Goal: Communication & Community: Answer question/provide support

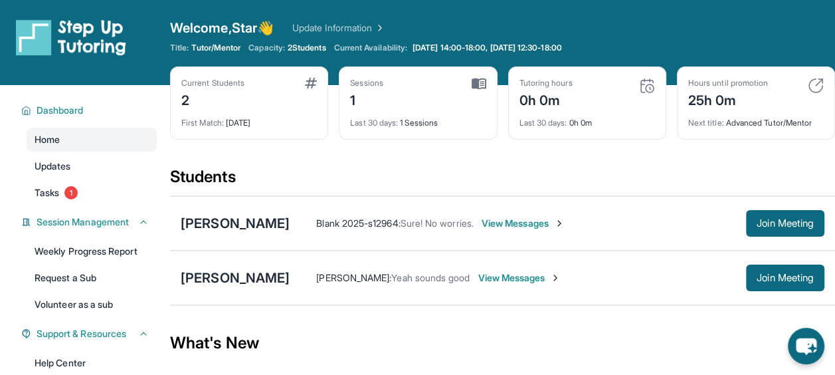
click at [181, 96] on div "2" at bounding box center [212, 98] width 63 height 21
click at [248, 222] on div "[PERSON_NAME]" at bounding box center [235, 223] width 109 height 19
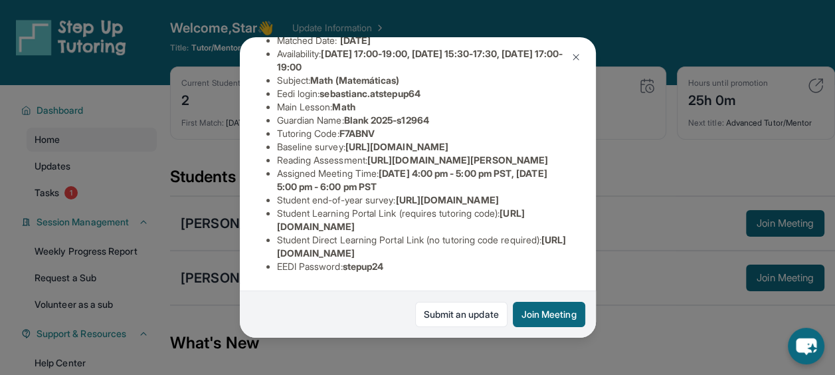
scroll to position [204, 0]
click at [387, 152] on span "[URL][DOMAIN_NAME]" at bounding box center [396, 146] width 103 height 11
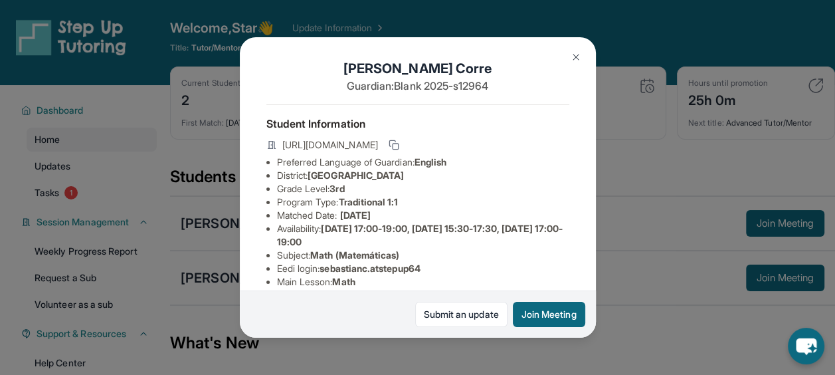
scroll to position [5, 0]
click at [399, 149] on icon at bounding box center [393, 144] width 11 height 11
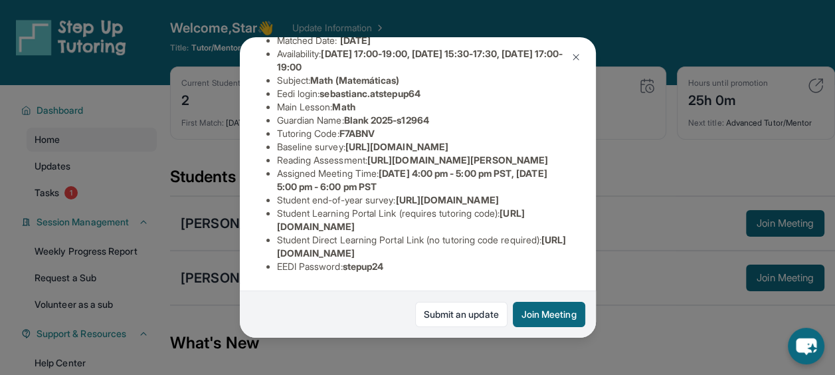
scroll to position [319, 0]
click at [655, 353] on div "[PERSON_NAME] Guardian: Blank 2025-s12964 Student Information [URL][DOMAIN_NAME…" at bounding box center [417, 187] width 835 height 375
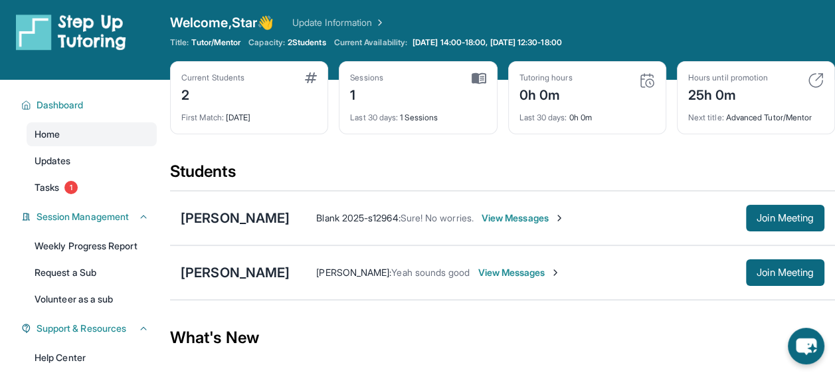
scroll to position [0, 0]
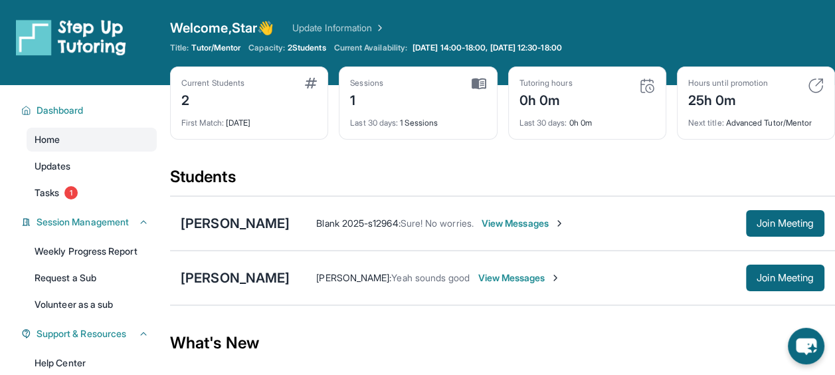
click at [341, 21] on link "Update Information" at bounding box center [338, 27] width 93 height 13
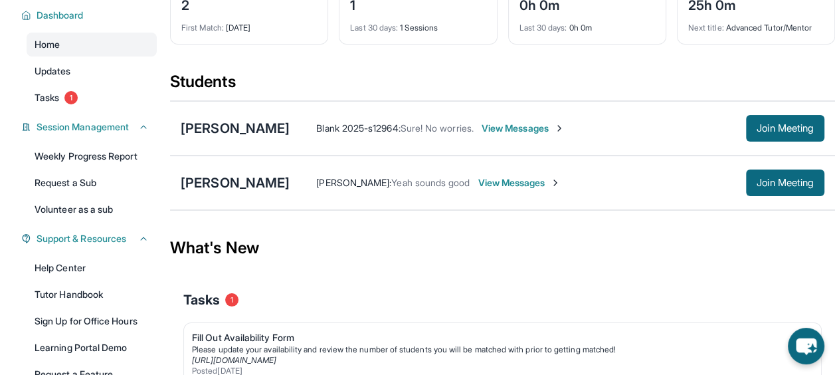
scroll to position [117, 0]
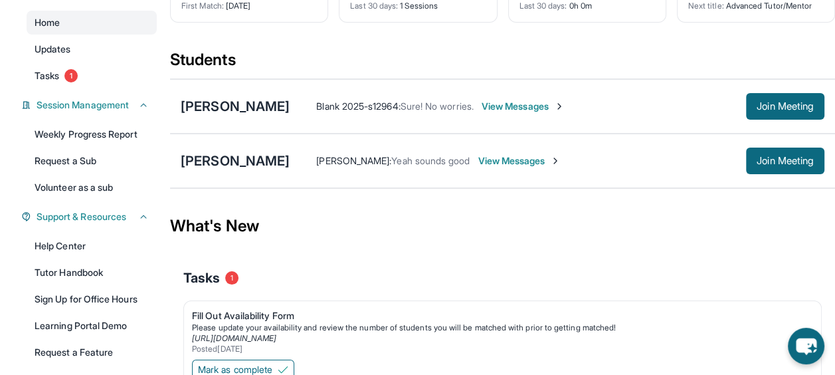
click at [94, 278] on link "Tutor Handbook" at bounding box center [92, 272] width 130 height 24
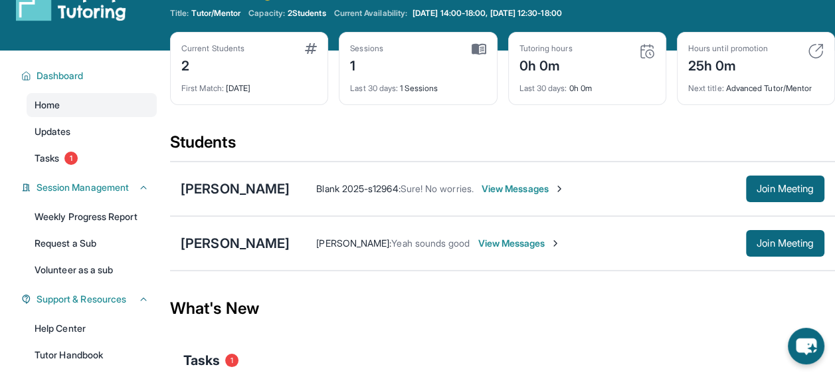
scroll to position [36, 0]
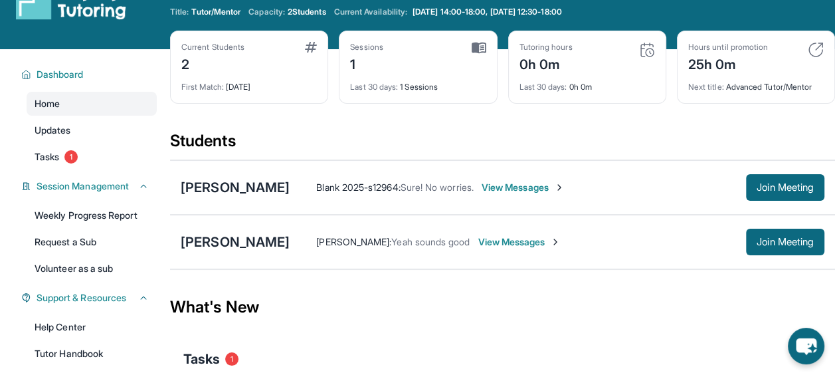
click at [547, 186] on span "View Messages" at bounding box center [522, 187] width 83 height 13
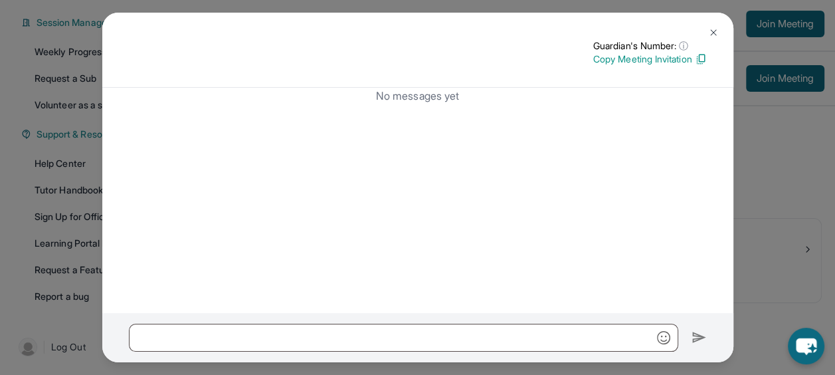
scroll to position [0, 0]
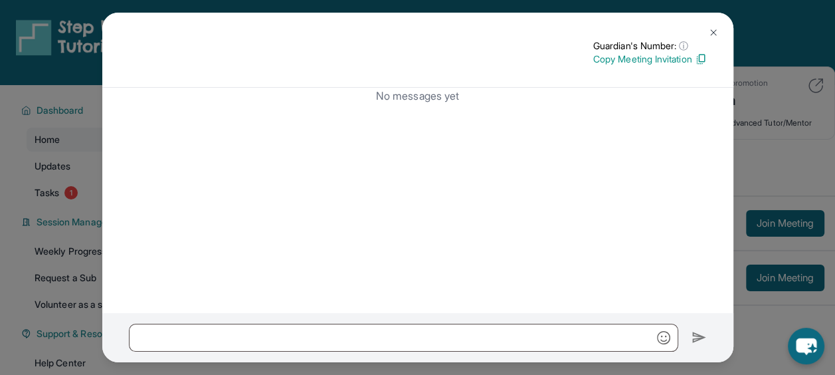
click at [713, 32] on img at bounding box center [713, 32] width 11 height 11
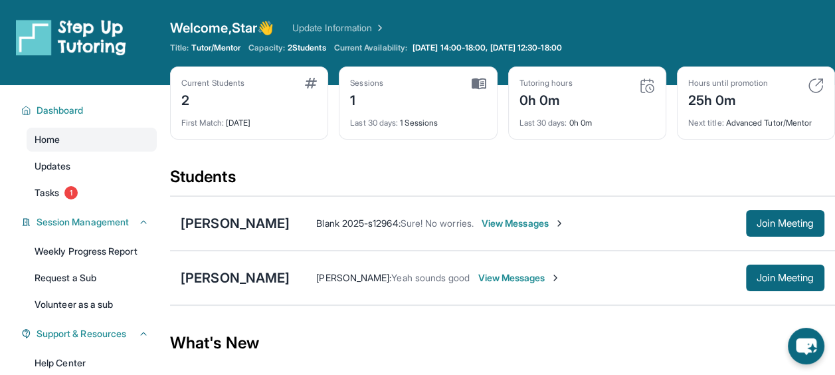
click at [230, 104] on div "2" at bounding box center [212, 98] width 63 height 21
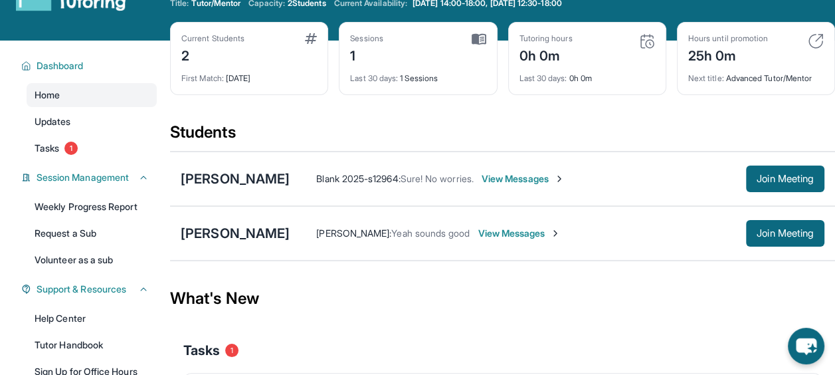
scroll to position [62, 0]
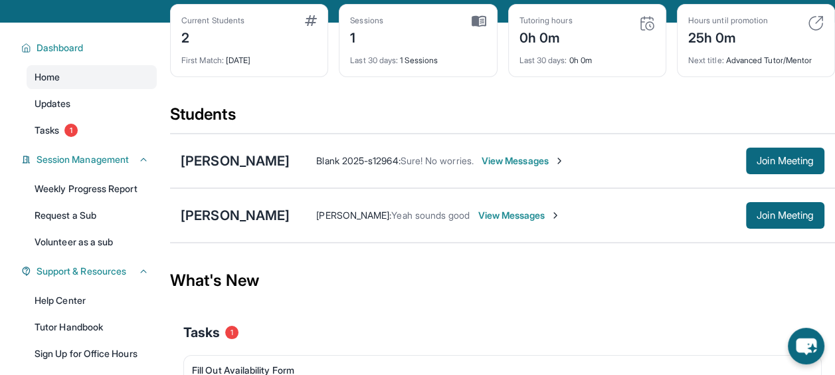
click at [262, 157] on div "[PERSON_NAME]" at bounding box center [235, 160] width 109 height 19
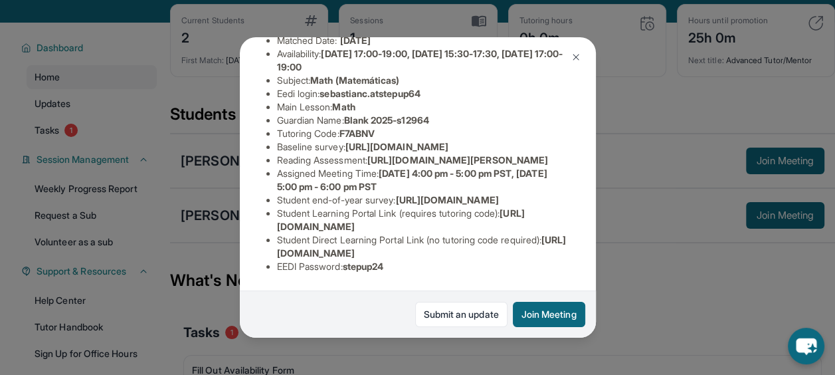
scroll to position [319, 0]
click at [178, 194] on div "[PERSON_NAME] Guardian: Blank 2025-s12964 Student Information [URL][DOMAIN_NAME…" at bounding box center [417, 187] width 835 height 375
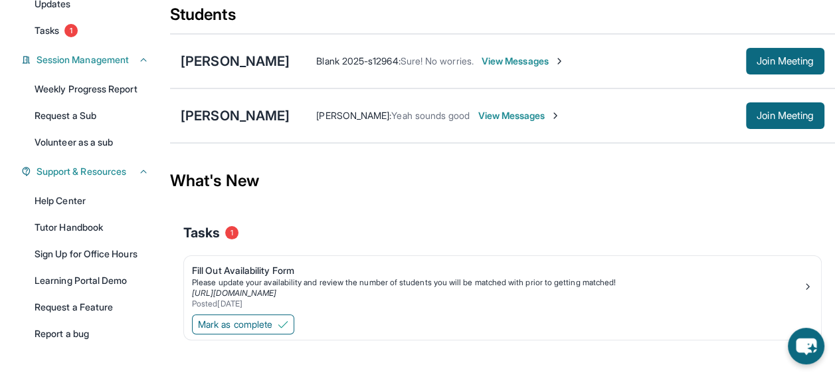
scroll to position [199, 0]
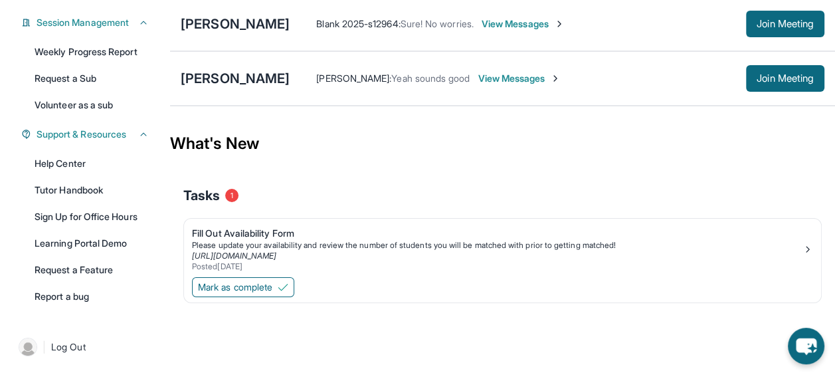
click at [106, 236] on link "Learning Portal Demo" at bounding box center [92, 243] width 130 height 24
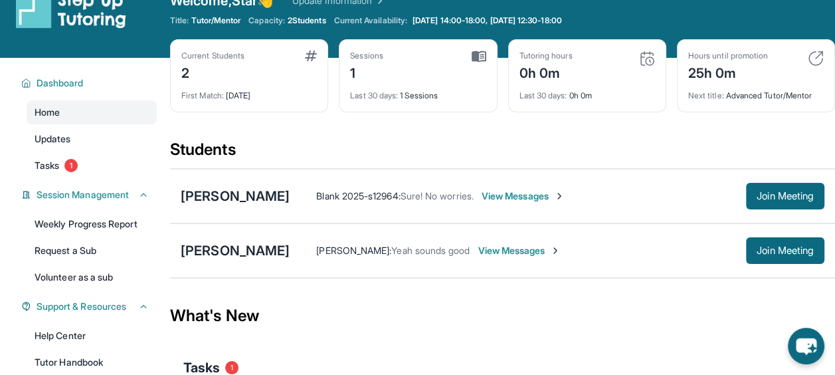
scroll to position [11, 0]
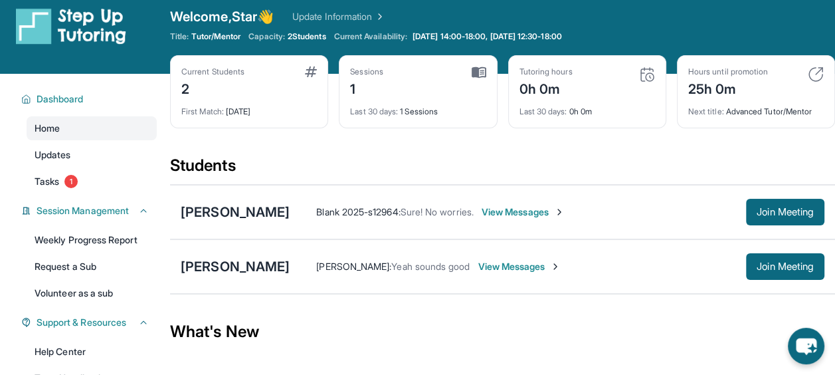
click at [246, 222] on div "Sebastian Corre Blank 2025-s12964 : Sure! No worries. View Messages Join Meeting" at bounding box center [502, 212] width 665 height 54
click at [262, 212] on div "[PERSON_NAME]" at bounding box center [235, 212] width 109 height 19
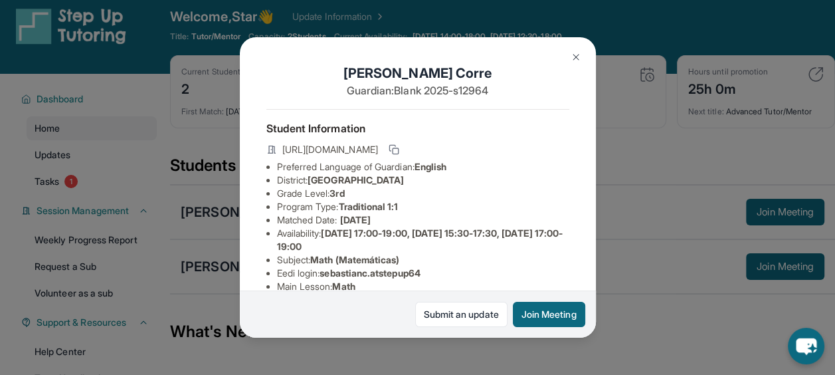
click at [570, 308] on button "Join Meeting" at bounding box center [549, 313] width 72 height 25
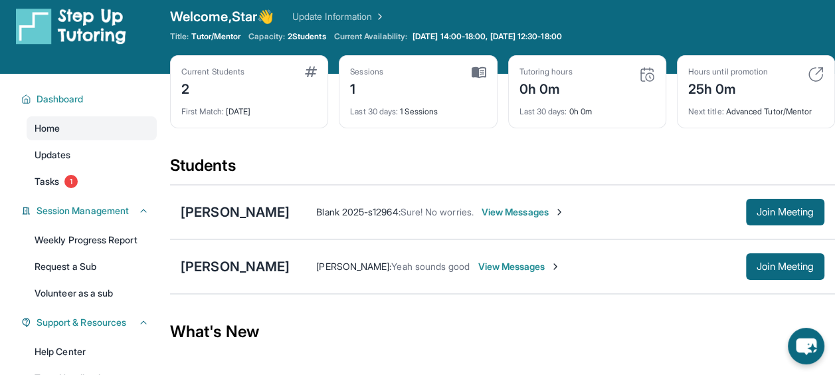
click at [774, 211] on span "Join Meeting" at bounding box center [784, 212] width 57 height 8
click at [515, 212] on span "View Messages" at bounding box center [522, 211] width 83 height 13
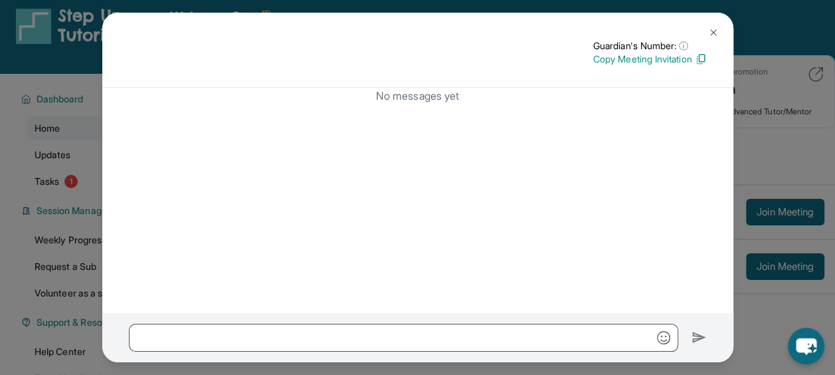
click at [713, 24] on button at bounding box center [713, 32] width 27 height 27
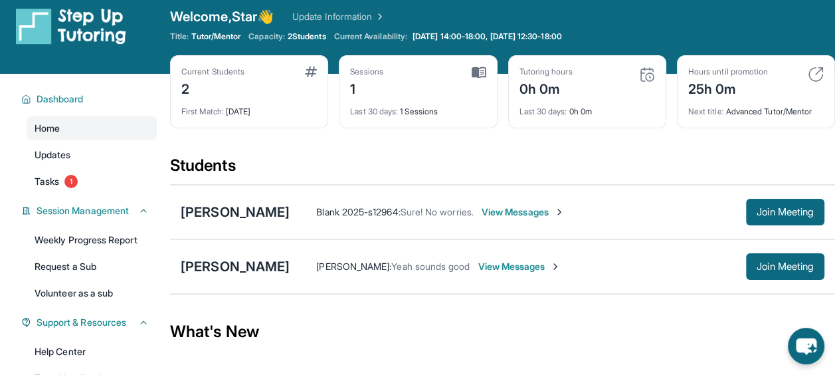
click at [260, 209] on div "[PERSON_NAME]" at bounding box center [235, 212] width 109 height 19
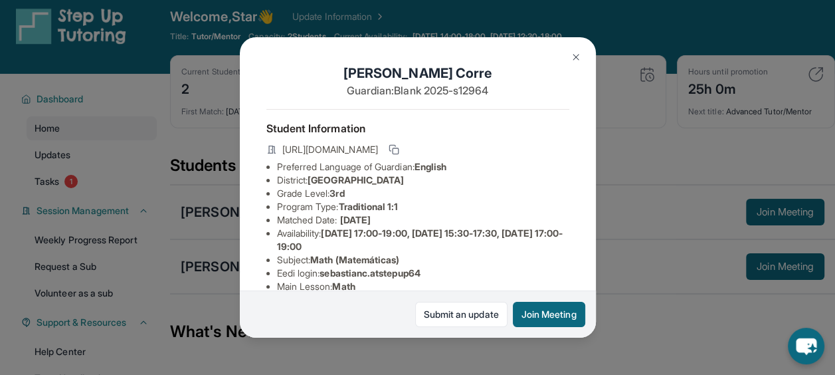
click at [399, 150] on icon at bounding box center [393, 149] width 11 height 11
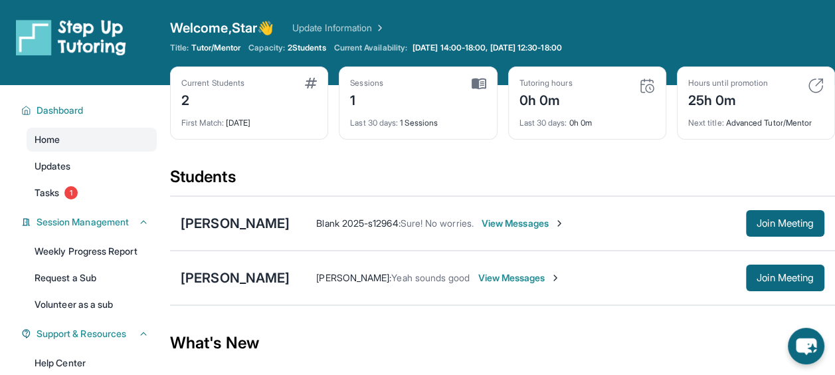
click at [246, 224] on div "[PERSON_NAME]" at bounding box center [235, 223] width 109 height 19
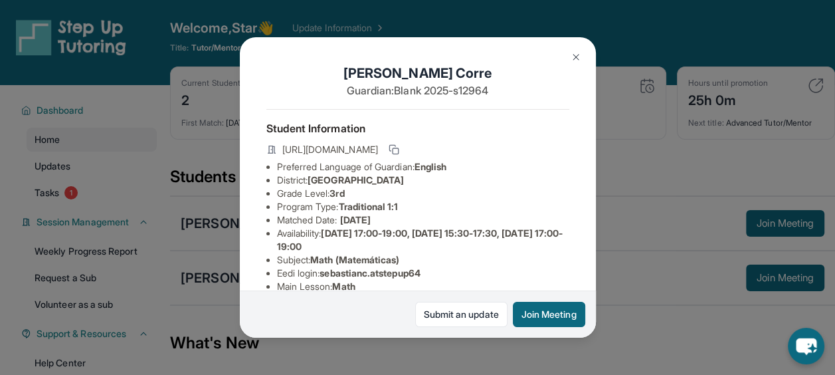
click at [531, 320] on button "Join Meeting" at bounding box center [549, 313] width 72 height 25
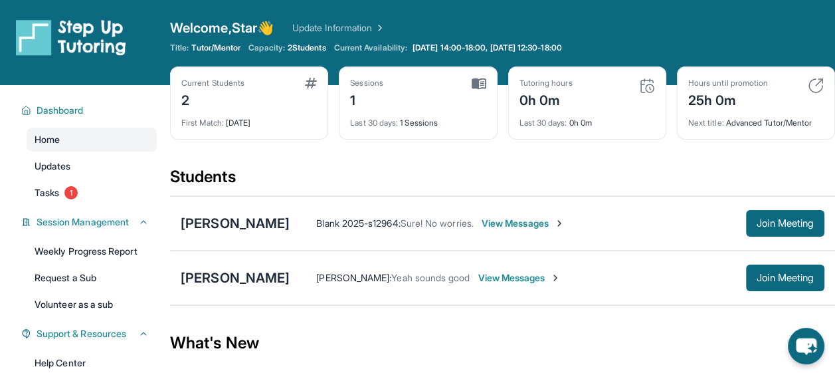
click at [270, 223] on div "[PERSON_NAME]" at bounding box center [235, 223] width 109 height 19
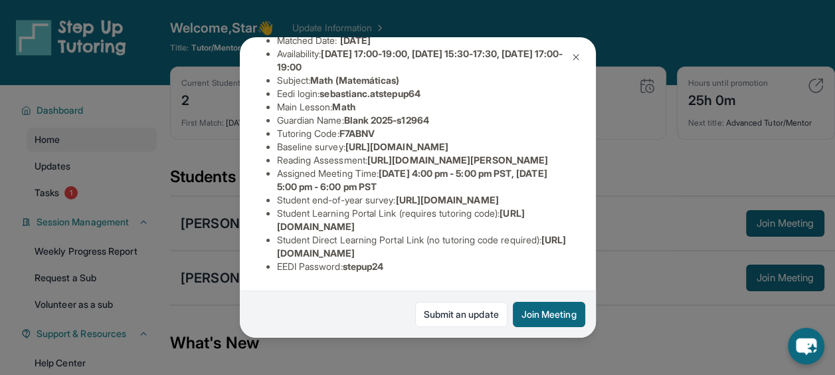
scroll to position [304, 0]
click at [248, 347] on div "[PERSON_NAME] Guardian: Blank 2025-s12964 Student Information [URL][DOMAIN_NAME…" at bounding box center [417, 187] width 835 height 375
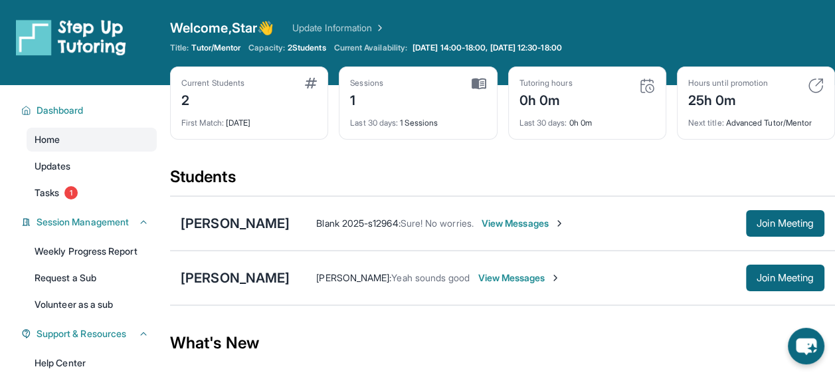
click at [251, 280] on div "[PERSON_NAME]" at bounding box center [235, 277] width 109 height 19
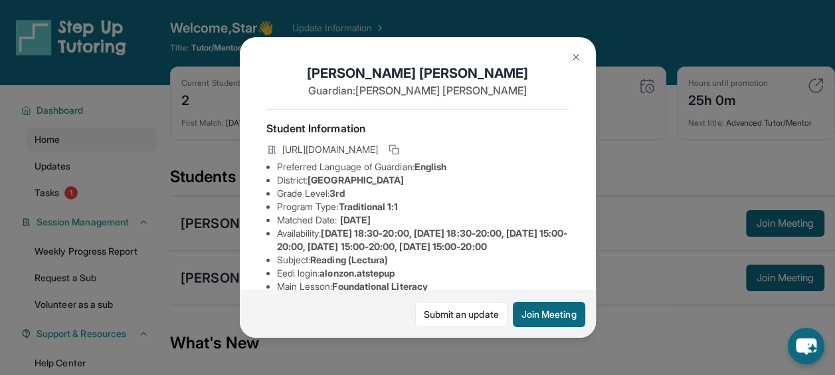
click at [550, 313] on button "Join Meeting" at bounding box center [549, 313] width 72 height 25
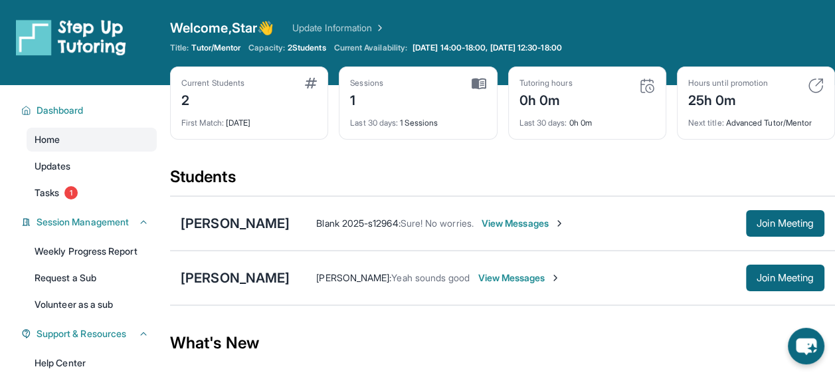
click at [234, 274] on div "[PERSON_NAME]" at bounding box center [235, 277] width 109 height 19
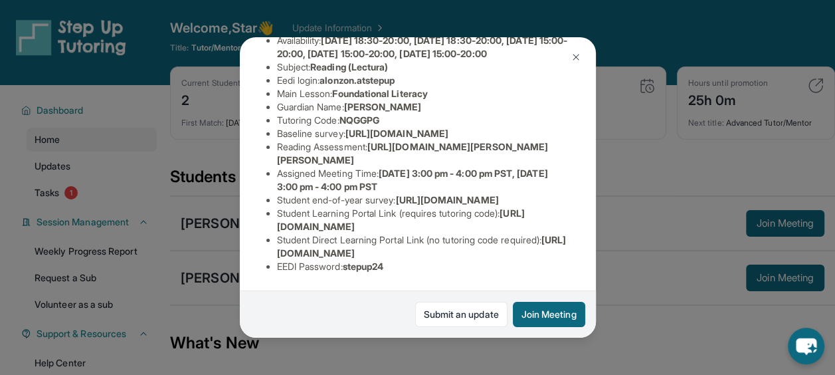
scroll to position [214, 0]
drag, startPoint x: 375, startPoint y: 189, endPoint x: 340, endPoint y: 201, distance: 37.2
click at [340, 167] on li "Reading Assessment : [URL][DOMAIN_NAME][PERSON_NAME][PERSON_NAME]" at bounding box center [423, 153] width 292 height 27
copy span "[URL][DOMAIN_NAME]"
click at [346, 167] on li "Reading Assessment : [URL][DOMAIN_NAME][PERSON_NAME][PERSON_NAME]" at bounding box center [423, 153] width 292 height 27
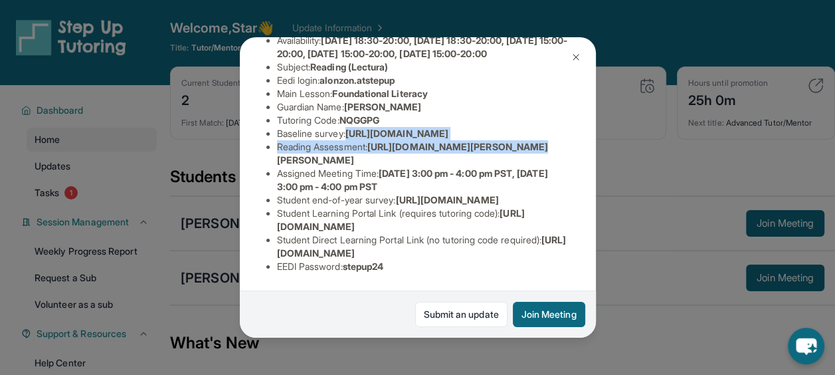
scroll to position [214, 481]
drag, startPoint x: 276, startPoint y: 148, endPoint x: 496, endPoint y: 175, distance: 221.4
click at [496, 175] on div "[PERSON_NAME] Guardian: [PERSON_NAME] Student Information [URL][DOMAIN_NAME] Pr…" at bounding box center [418, 186] width 356 height 299
copy span "[URL][DOMAIN_NAME]"
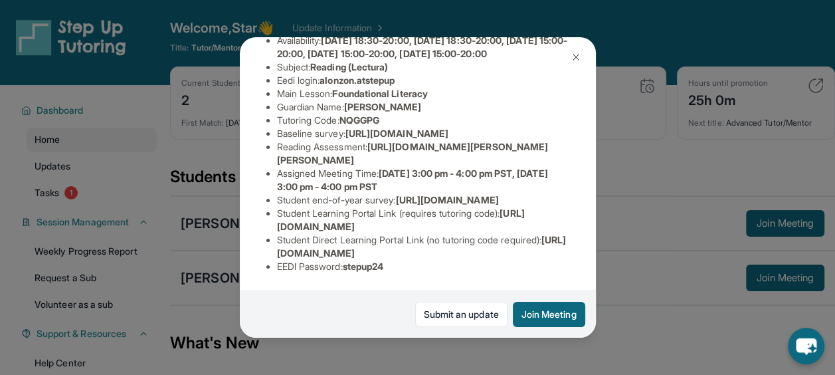
click at [331, 167] on li "Reading Assessment : [URL][DOMAIN_NAME][PERSON_NAME][PERSON_NAME]" at bounding box center [423, 153] width 292 height 27
